Goal: Task Accomplishment & Management: Manage account settings

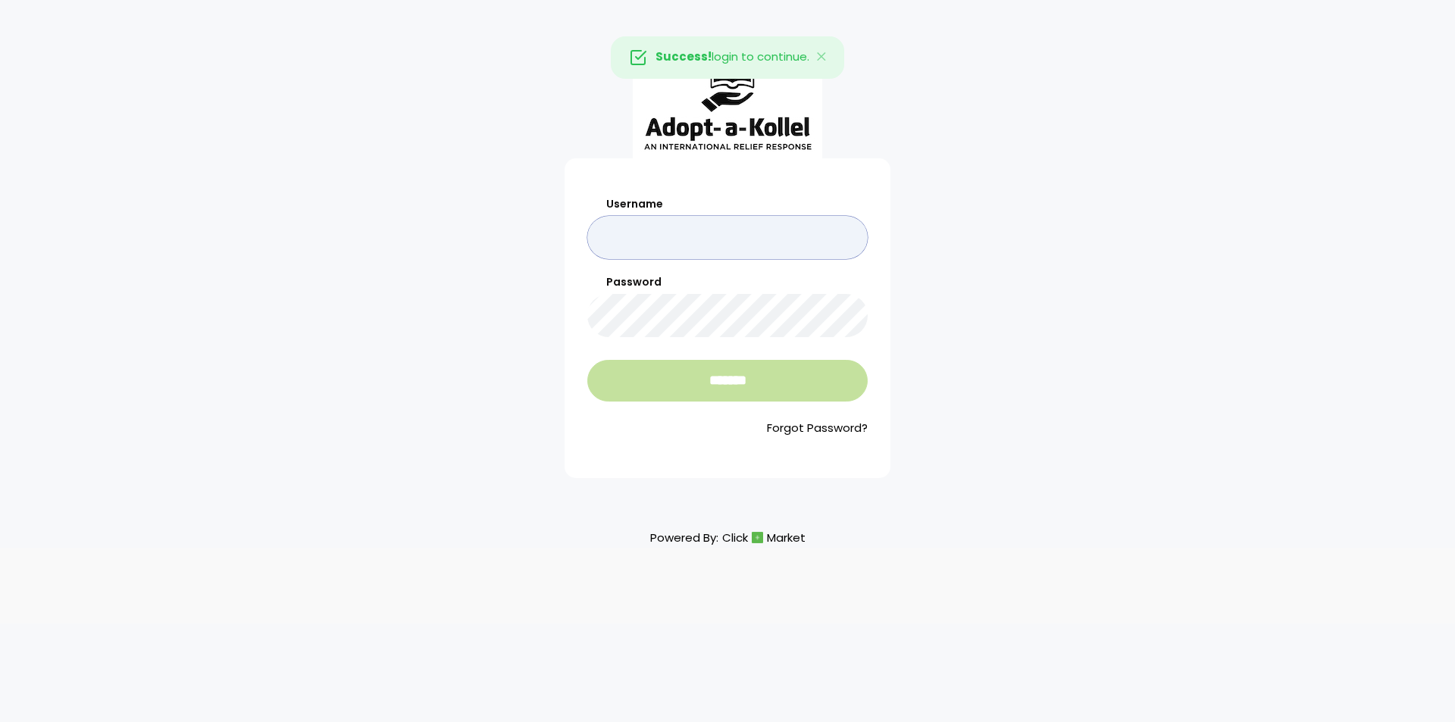
type input "**********"
click at [707, 390] on input "*******" at bounding box center [727, 381] width 280 height 42
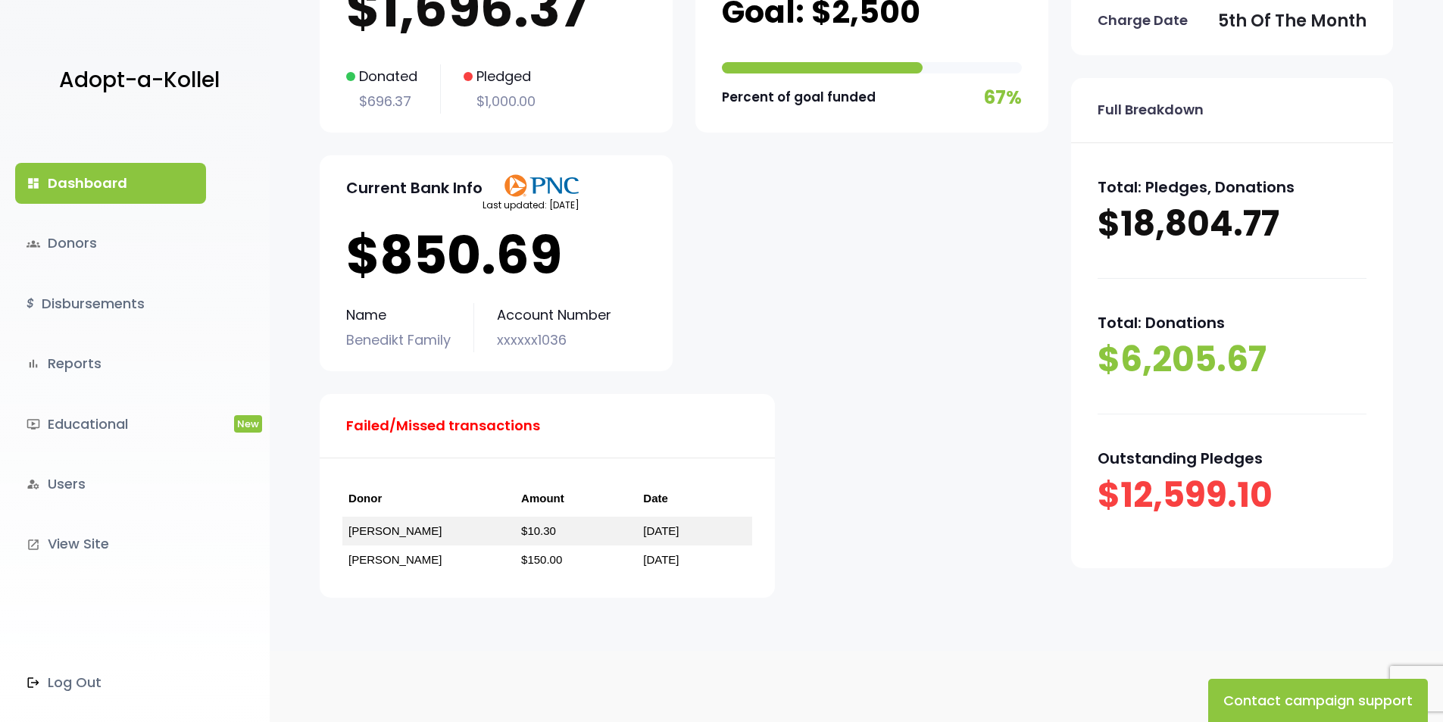
scroll to position [213, 0]
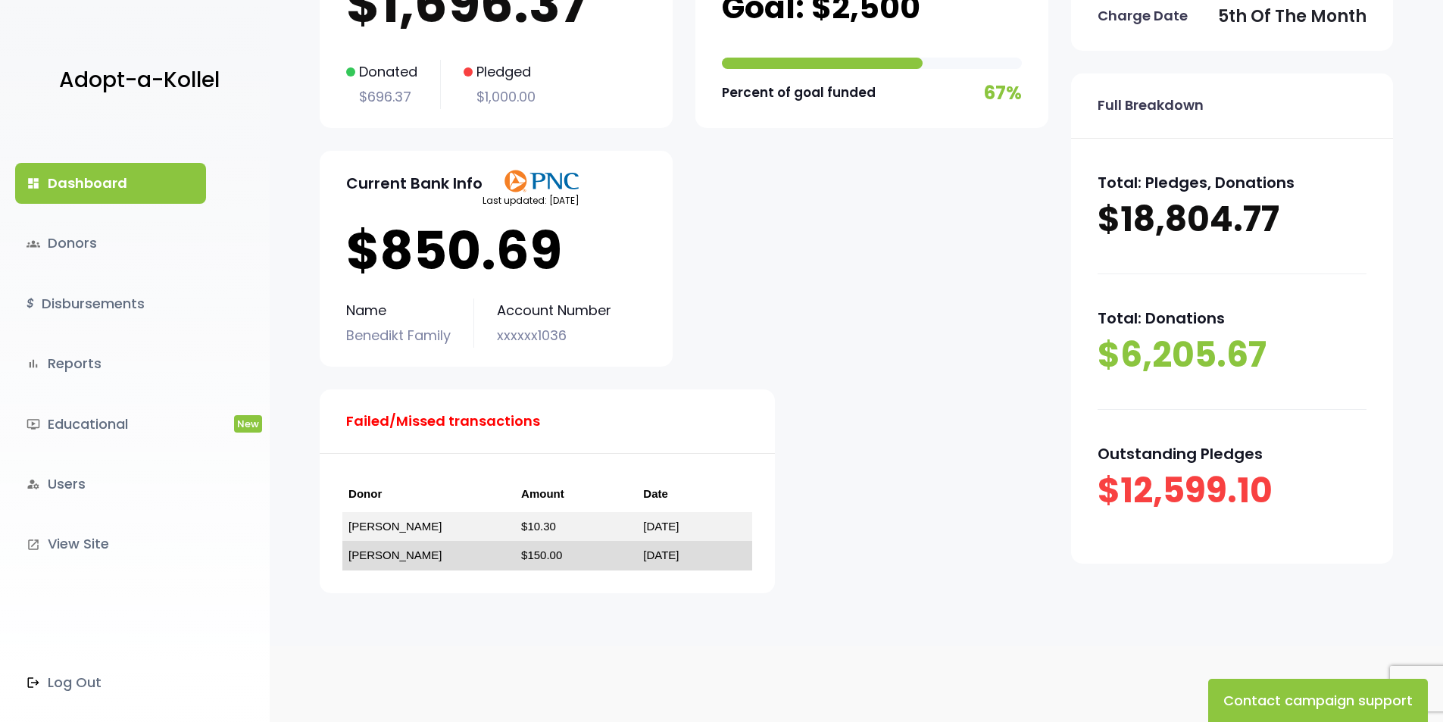
click at [399, 552] on link "Mark Schlesinger" at bounding box center [395, 555] width 93 height 13
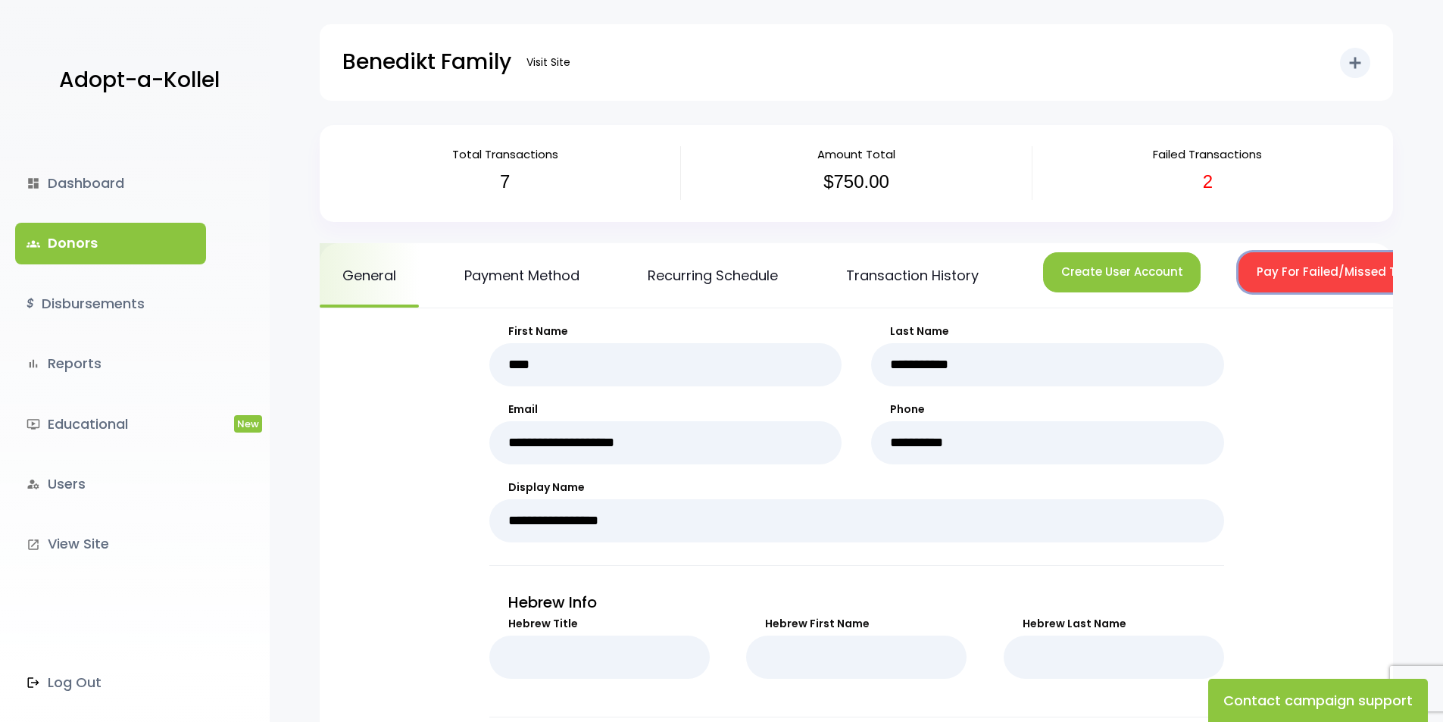
click at [1314, 267] on button "Pay For Failed/Missed Transactions" at bounding box center [1363, 272] width 248 height 40
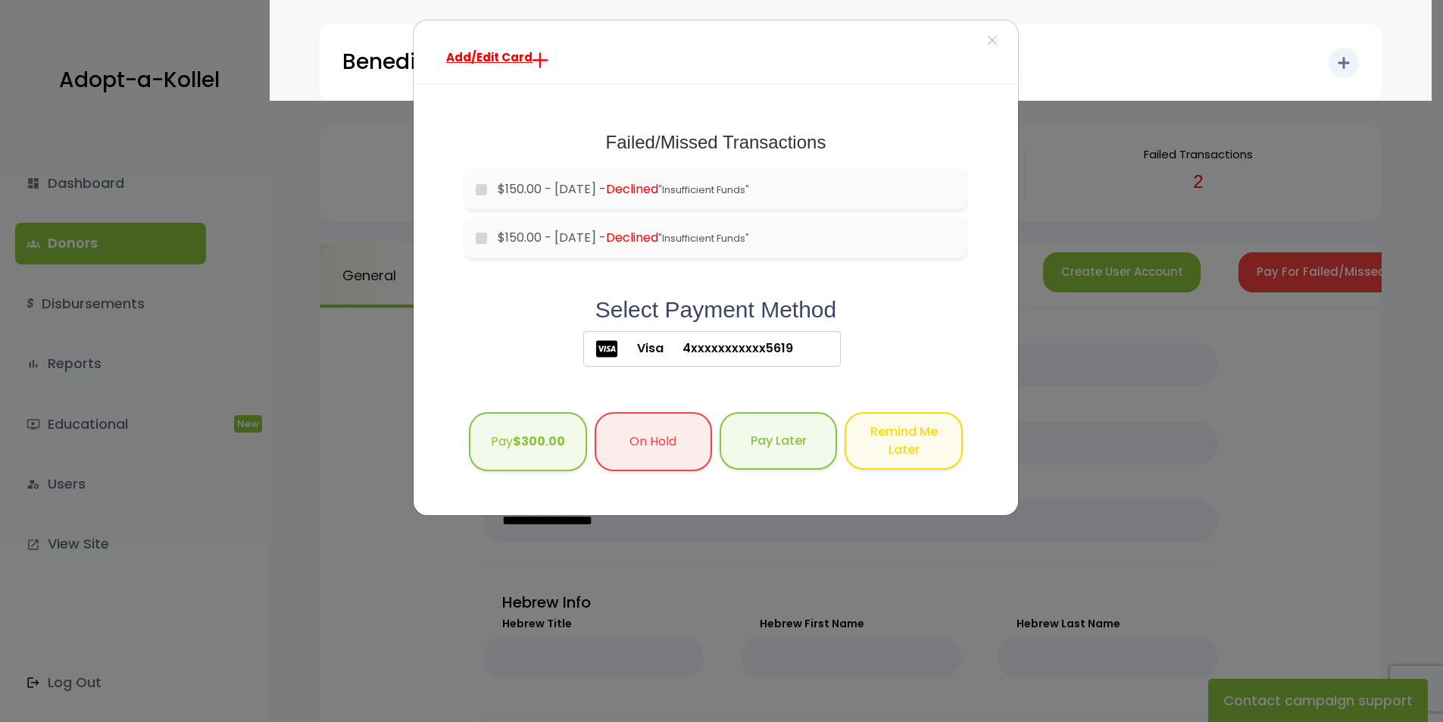
click at [648, 358] on span "Visa" at bounding box center [640, 348] width 45 height 18
click at [717, 351] on span "4xxxxxxxxxxx5619" at bounding box center [729, 348] width 130 height 18
click at [617, 350] on icon at bounding box center [606, 348] width 21 height 17
click at [995, 42] on span "×" at bounding box center [992, 41] width 11 height 33
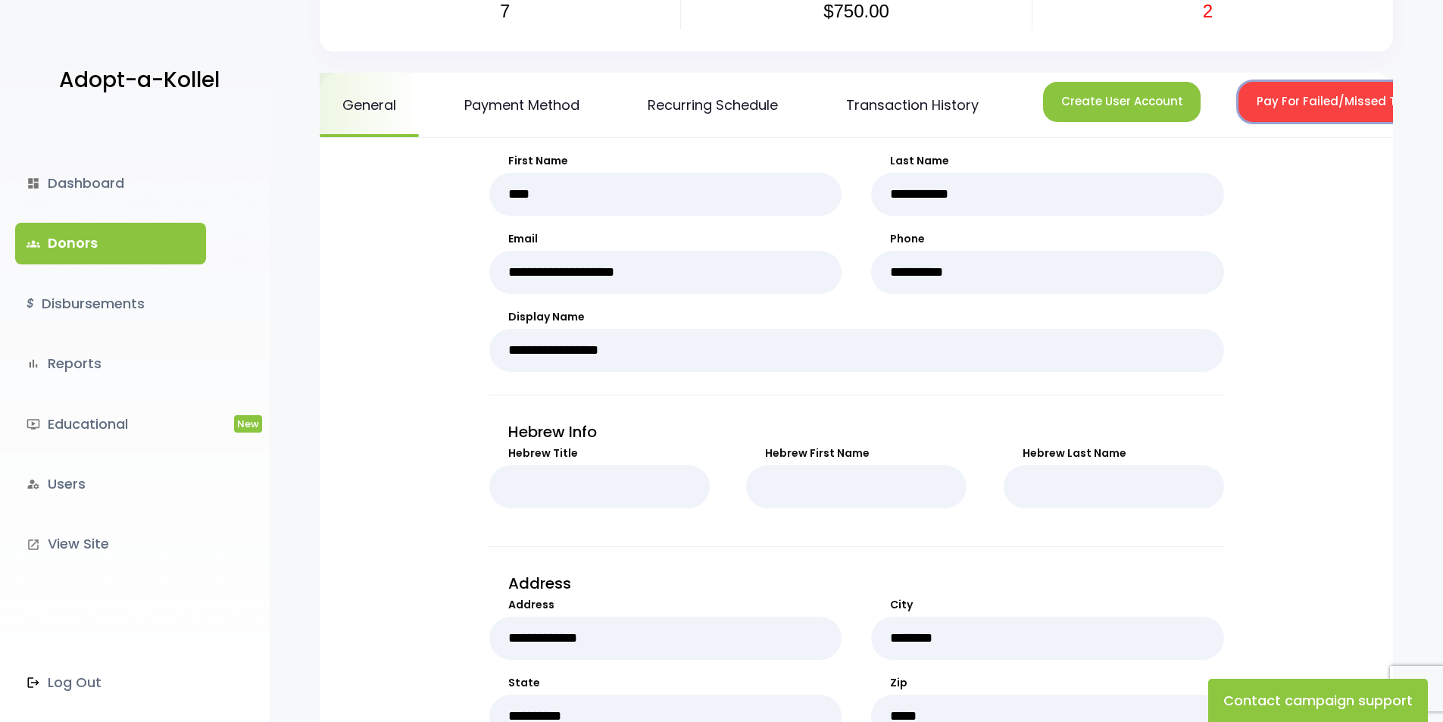
scroll to position [144, 0]
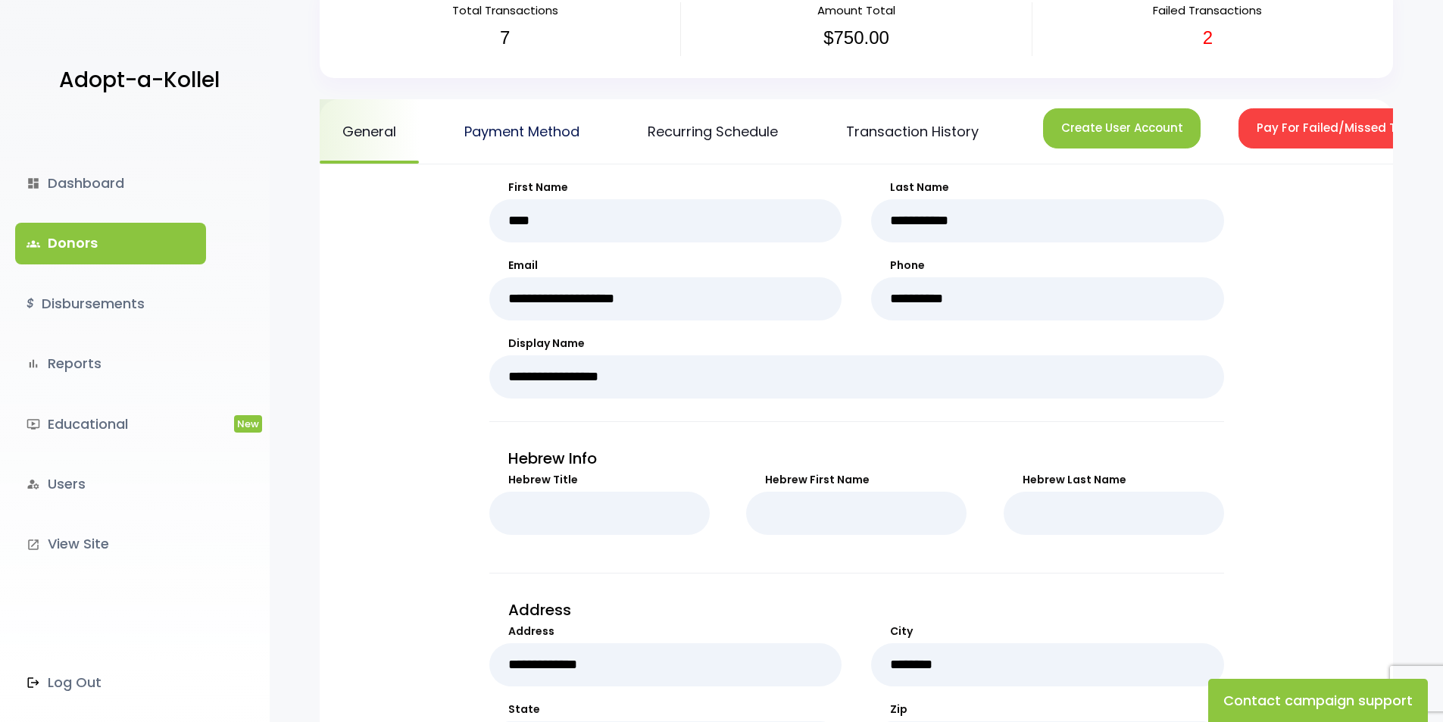
click at [539, 131] on link "Payment Method" at bounding box center [522, 131] width 161 height 64
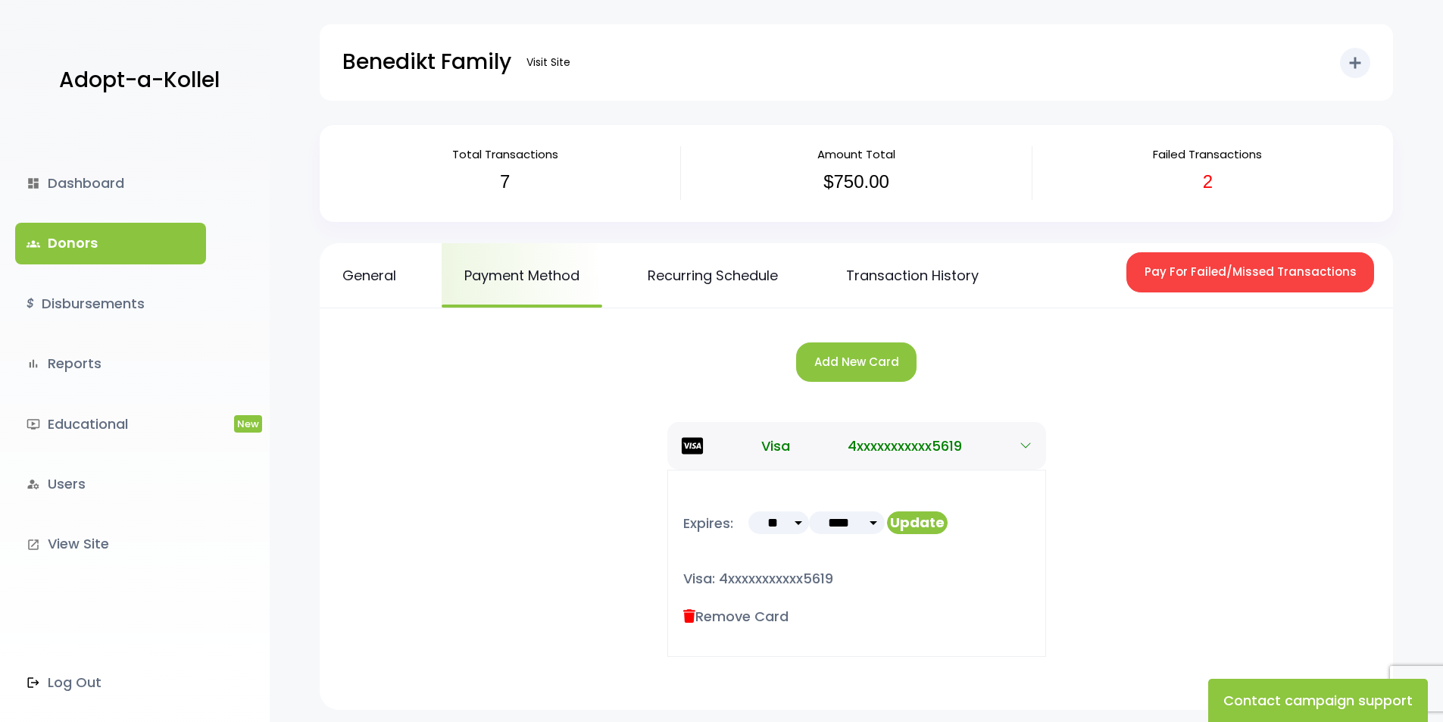
click at [691, 618] on icon at bounding box center [689, 617] width 12 height 14
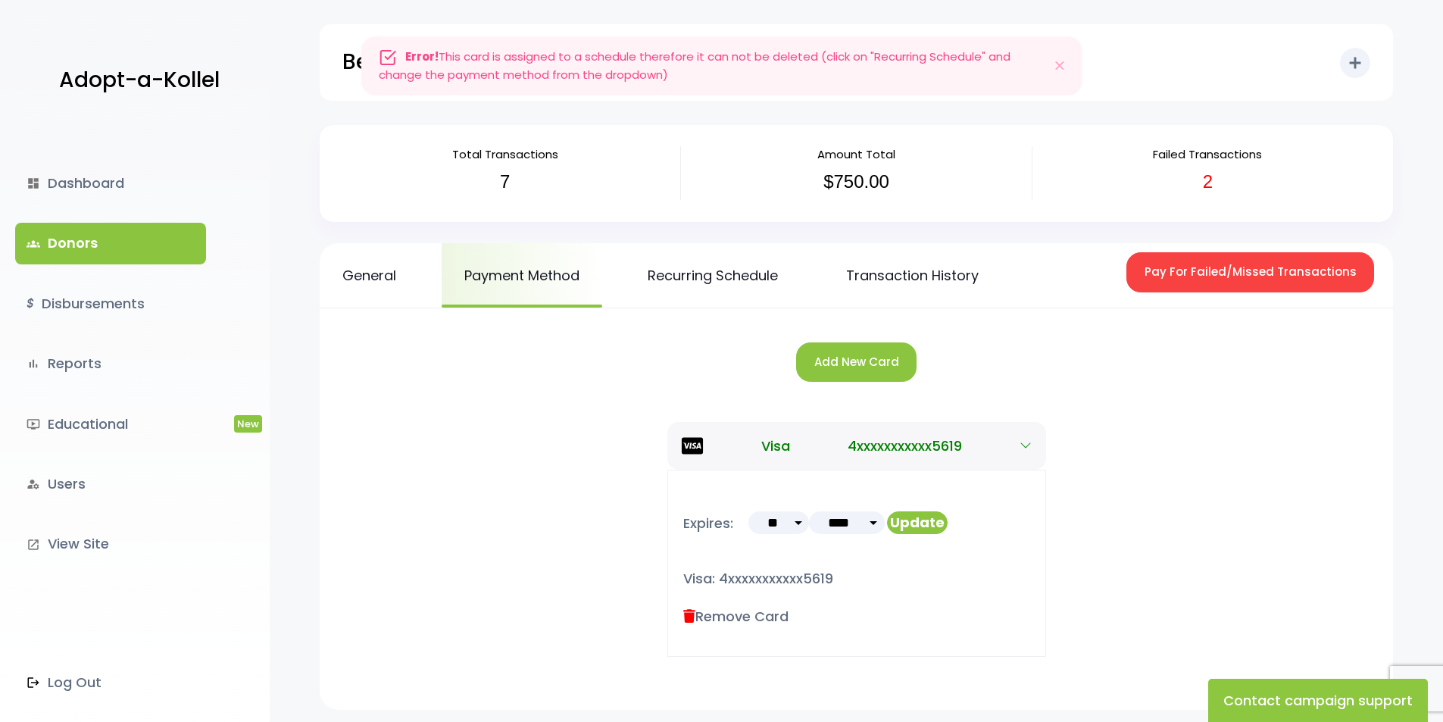
click at [694, 612] on icon at bounding box center [689, 617] width 12 height 14
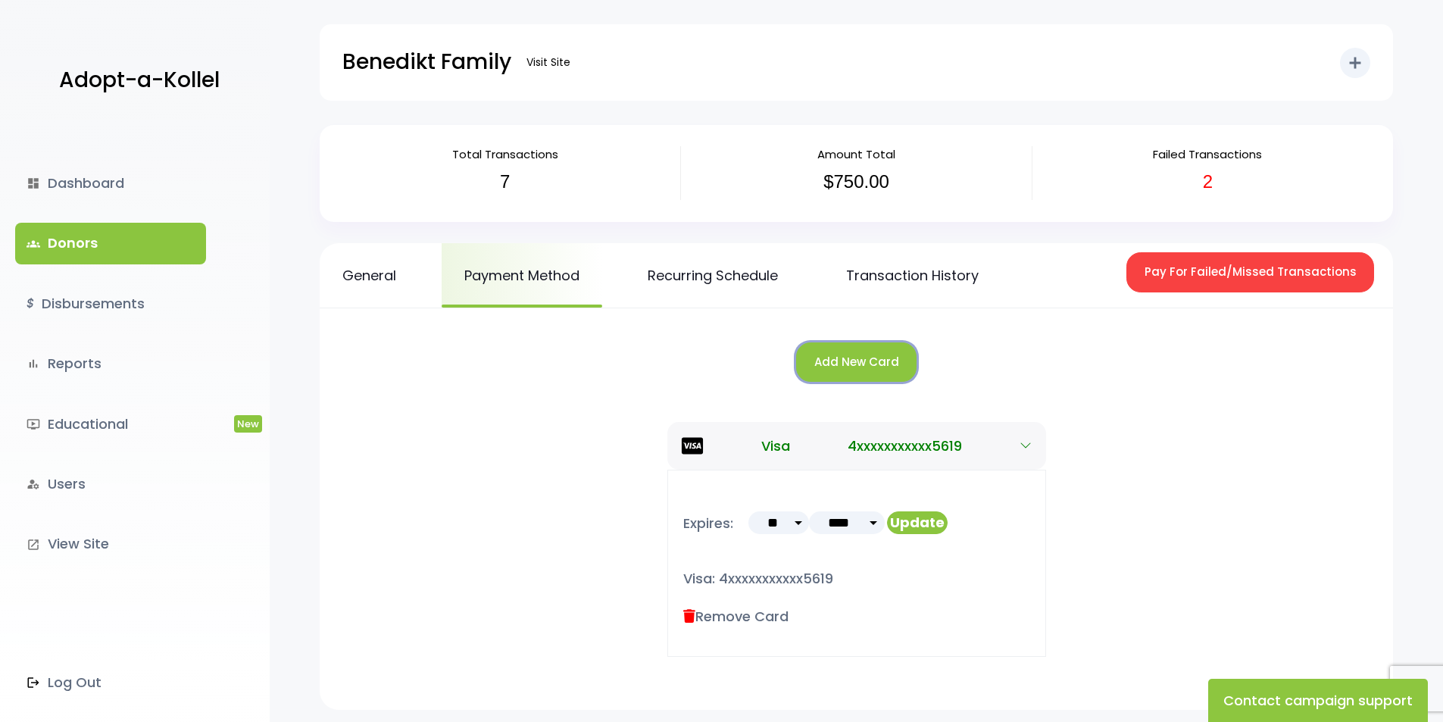
click at [855, 363] on button "Add New Card" at bounding box center [856, 362] width 120 height 40
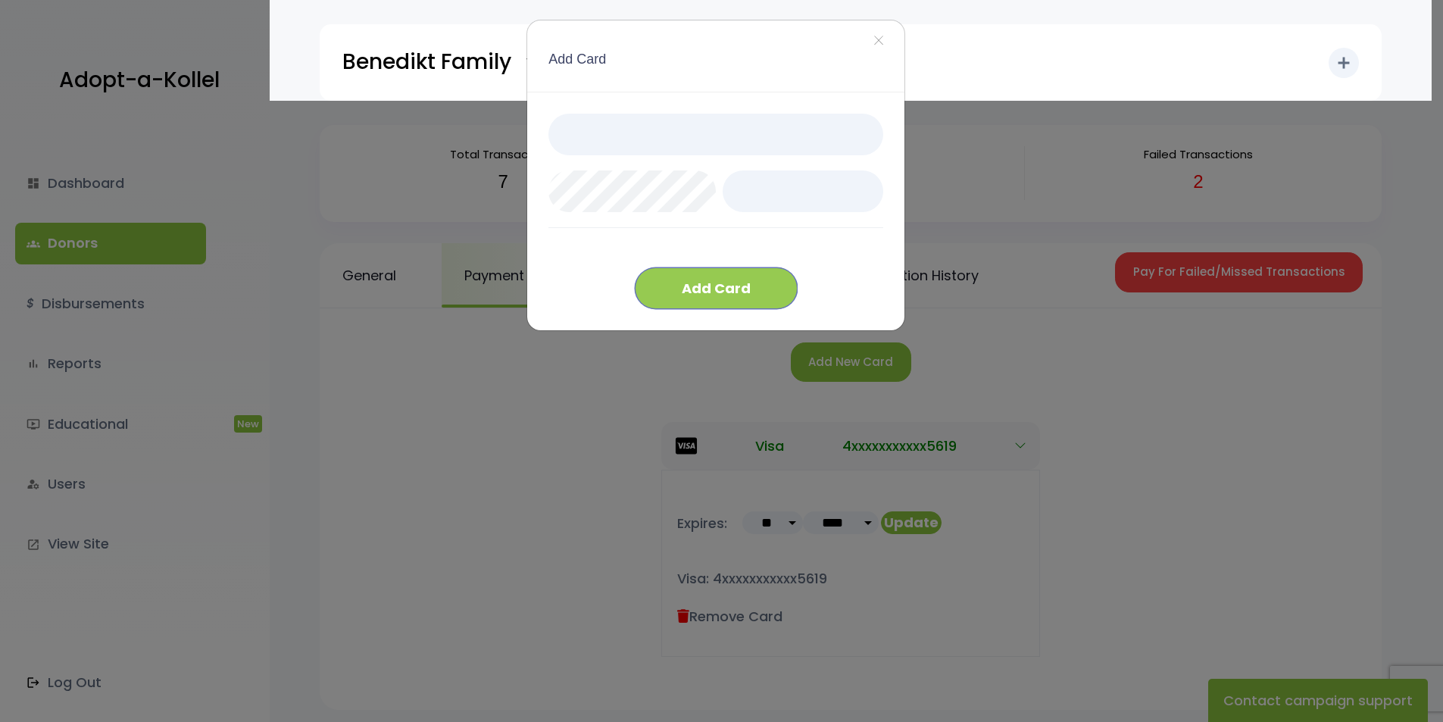
click at [702, 291] on button "Add Card" at bounding box center [716, 288] width 163 height 42
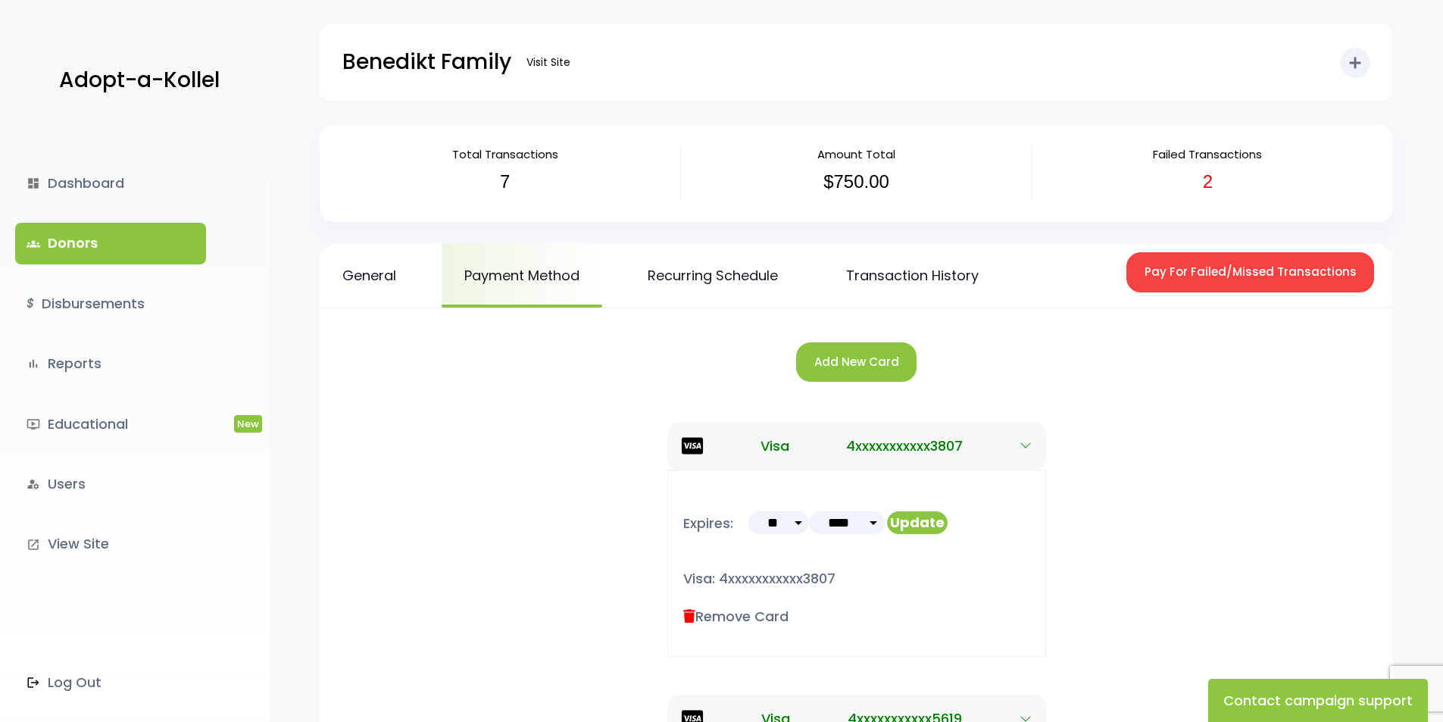
click at [1143, 474] on div "Expires: ** ** ** ** ** ** ** ** ** ** ** ** ****" at bounding box center [856, 563] width 1013 height 187
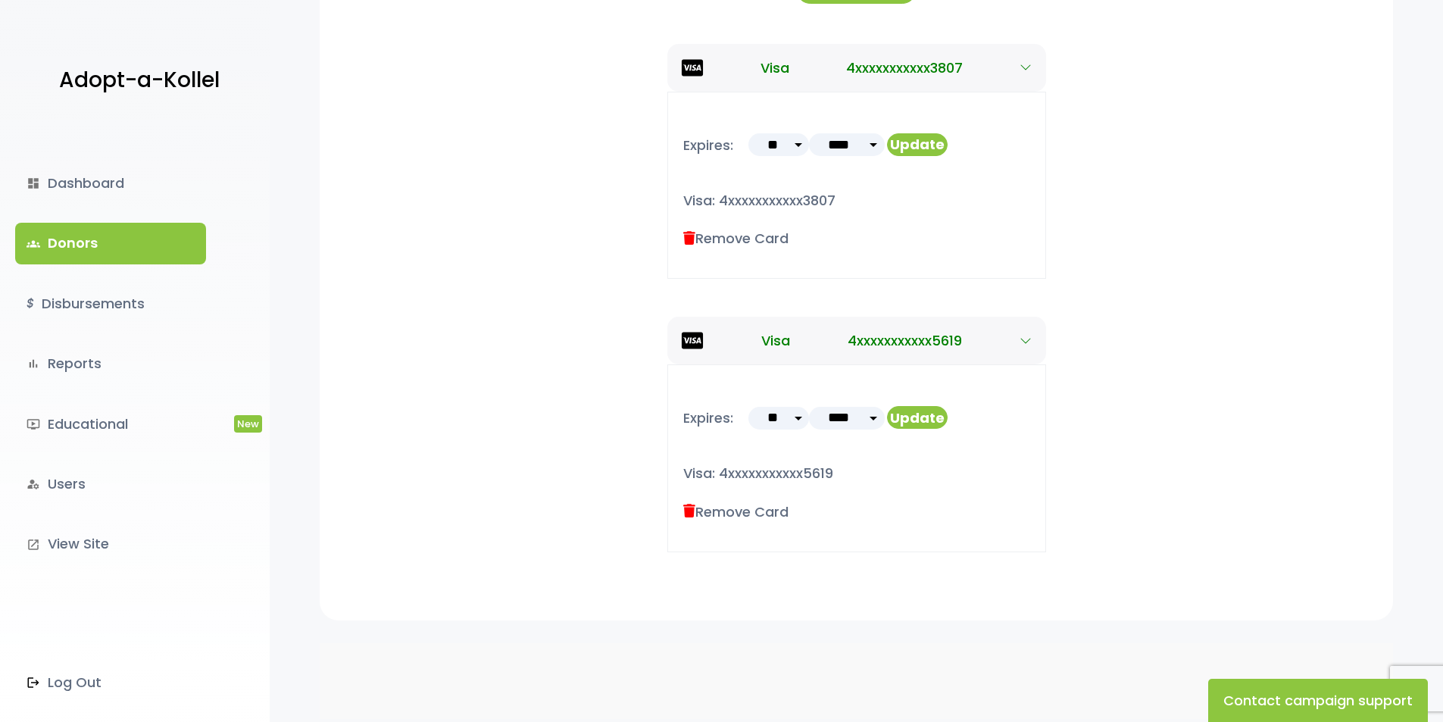
scroll to position [379, 0]
click at [699, 511] on label "Remove Card" at bounding box center [735, 511] width 105 height 20
click at [689, 509] on icon at bounding box center [689, 511] width 12 height 14
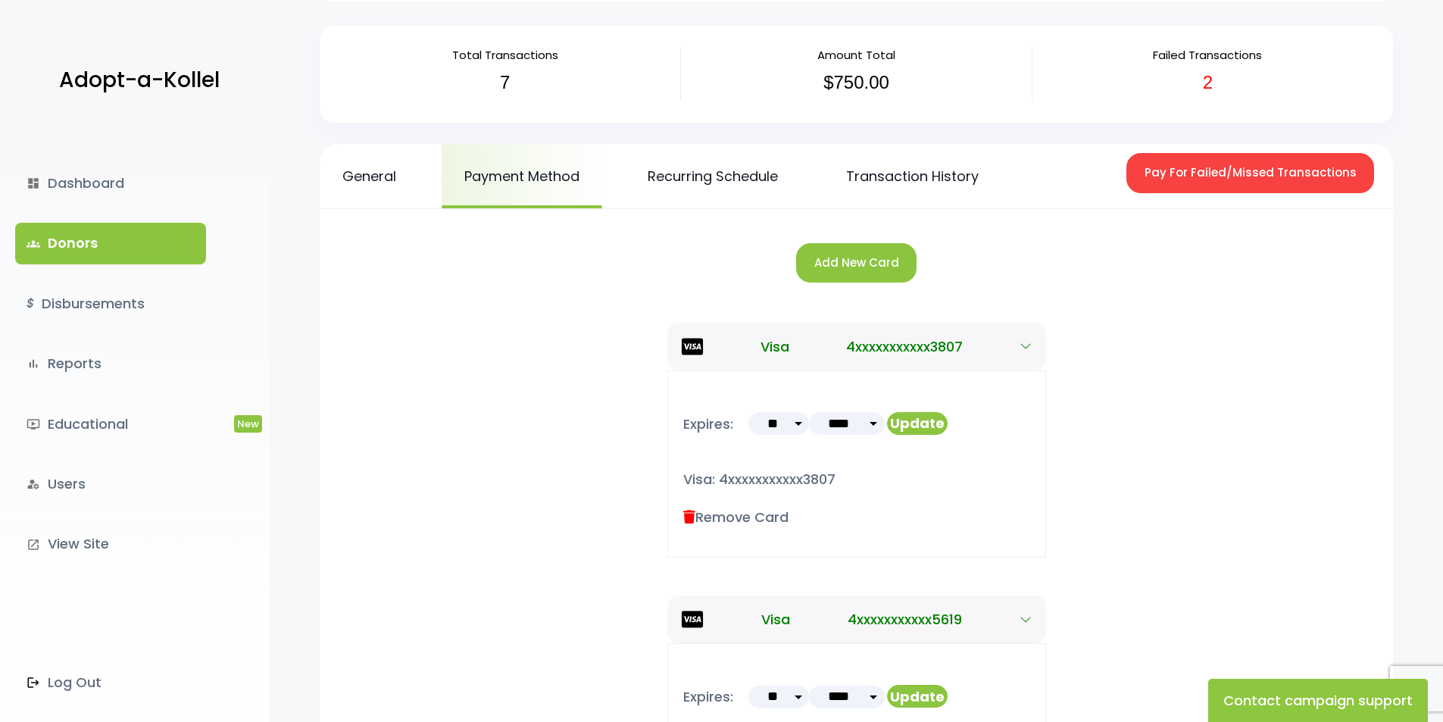
scroll to position [76, 0]
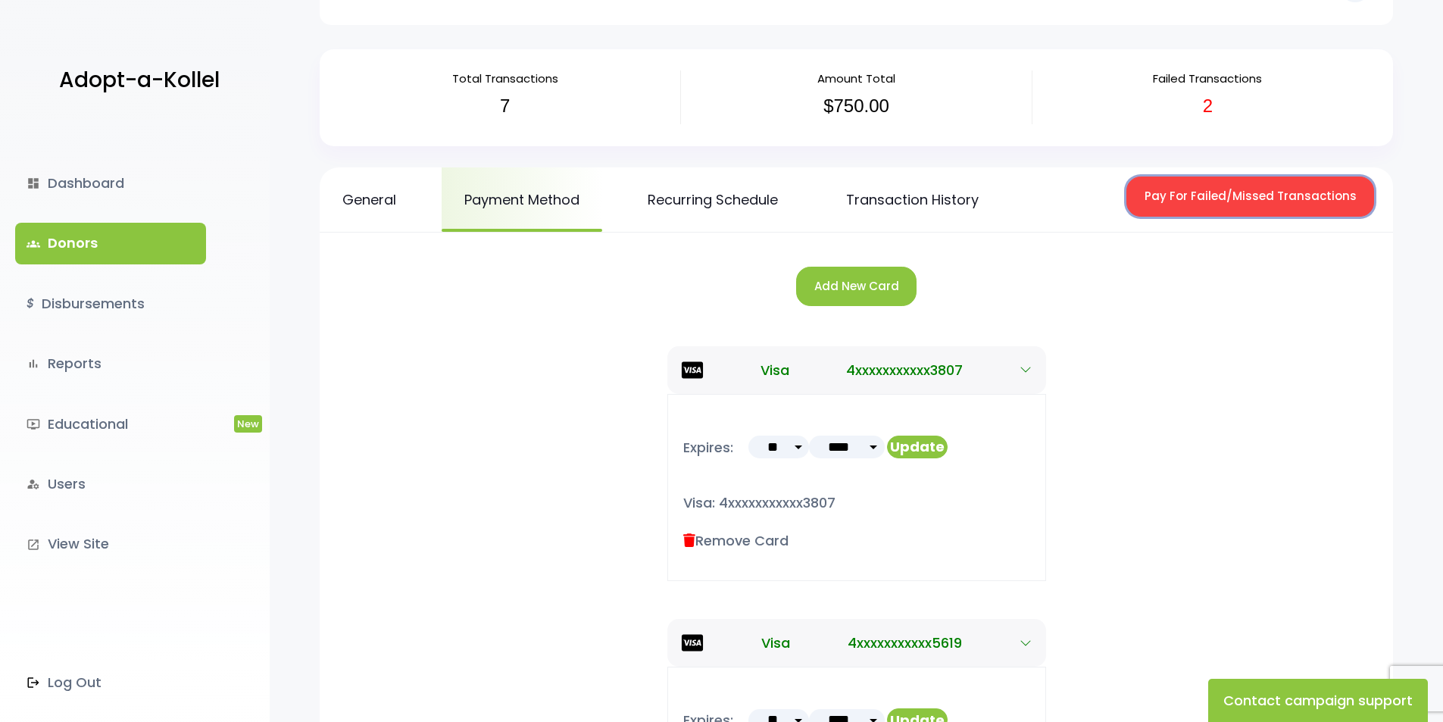
click at [1207, 199] on button "Pay For Failed/Missed Transactions" at bounding box center [1251, 197] width 248 height 40
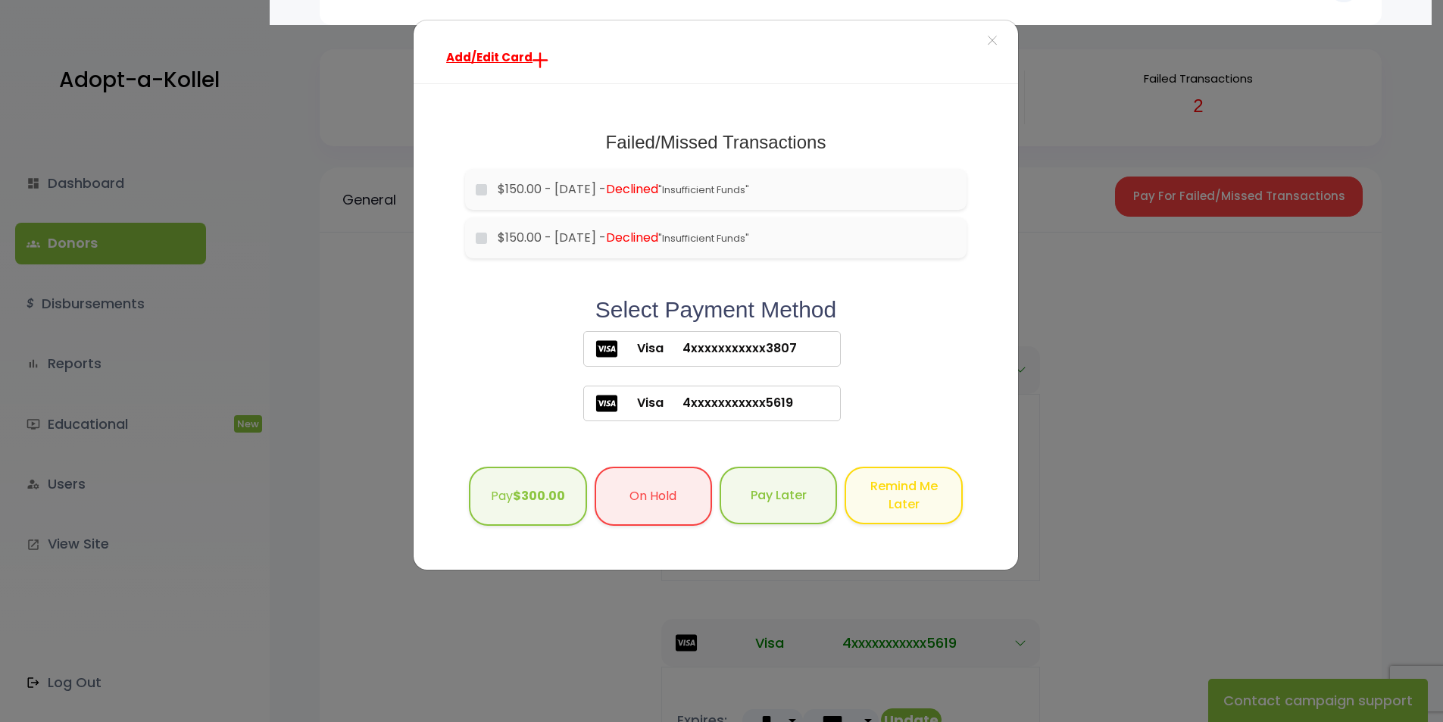
click at [791, 349] on span "4xxxxxxxxxxx3807" at bounding box center [730, 348] width 133 height 18
click at [545, 491] on b "$300.00" at bounding box center [539, 494] width 52 height 17
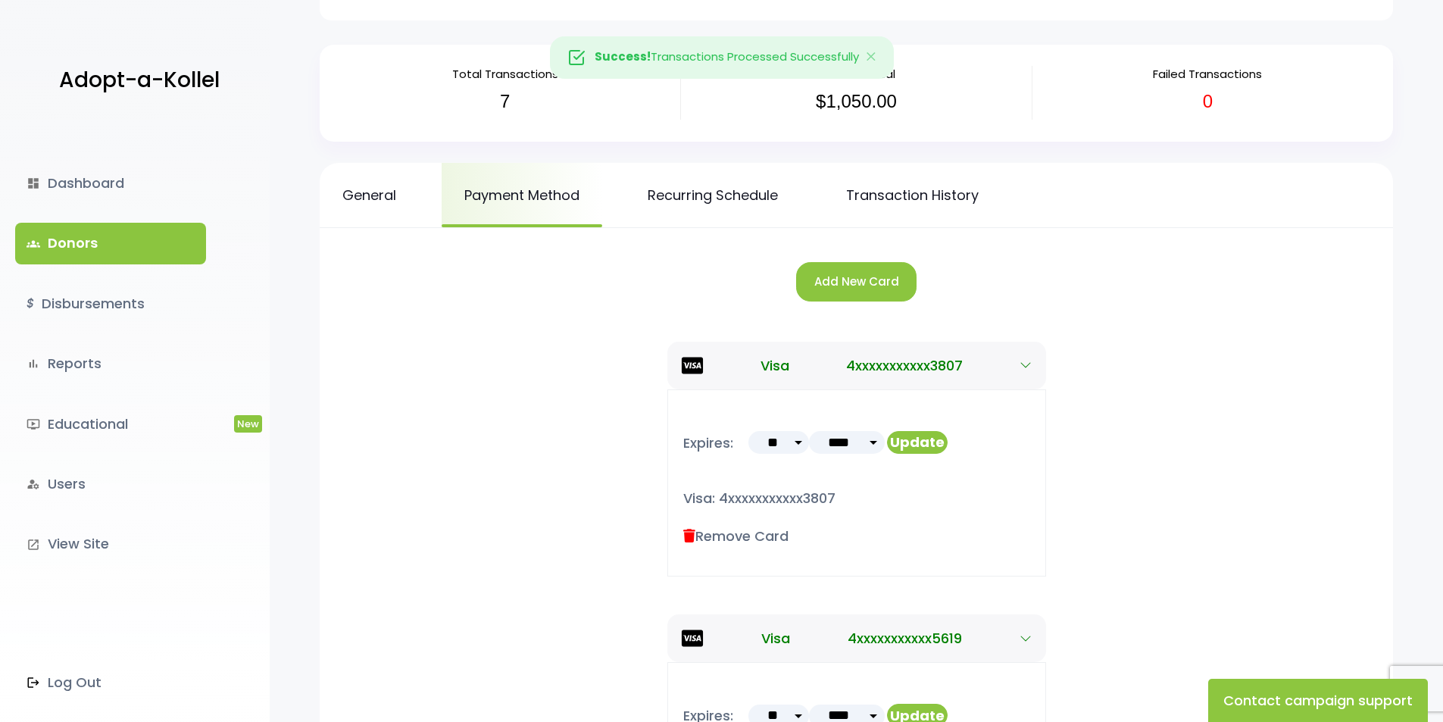
scroll to position [76, 0]
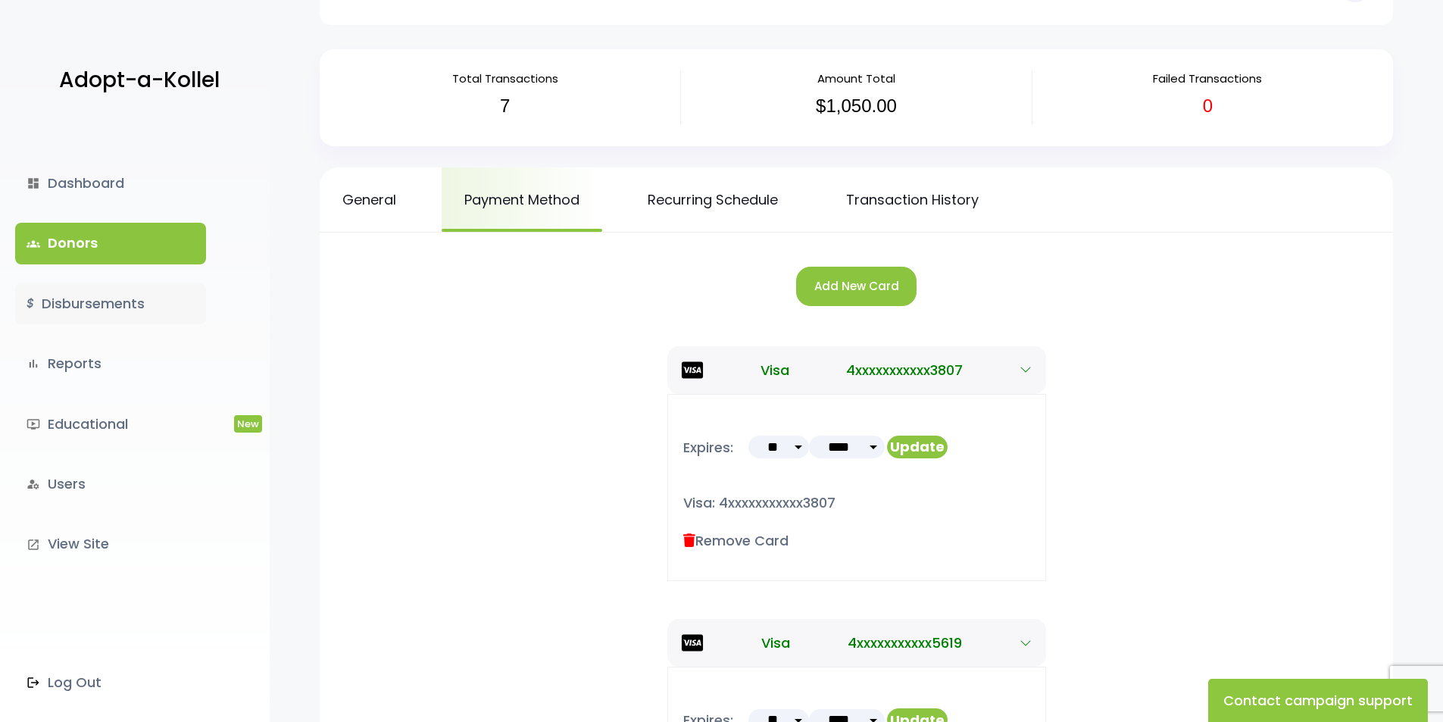
click at [54, 309] on link "$ Disbursements" at bounding box center [110, 303] width 191 height 41
